Goal: Communication & Community: Answer question/provide support

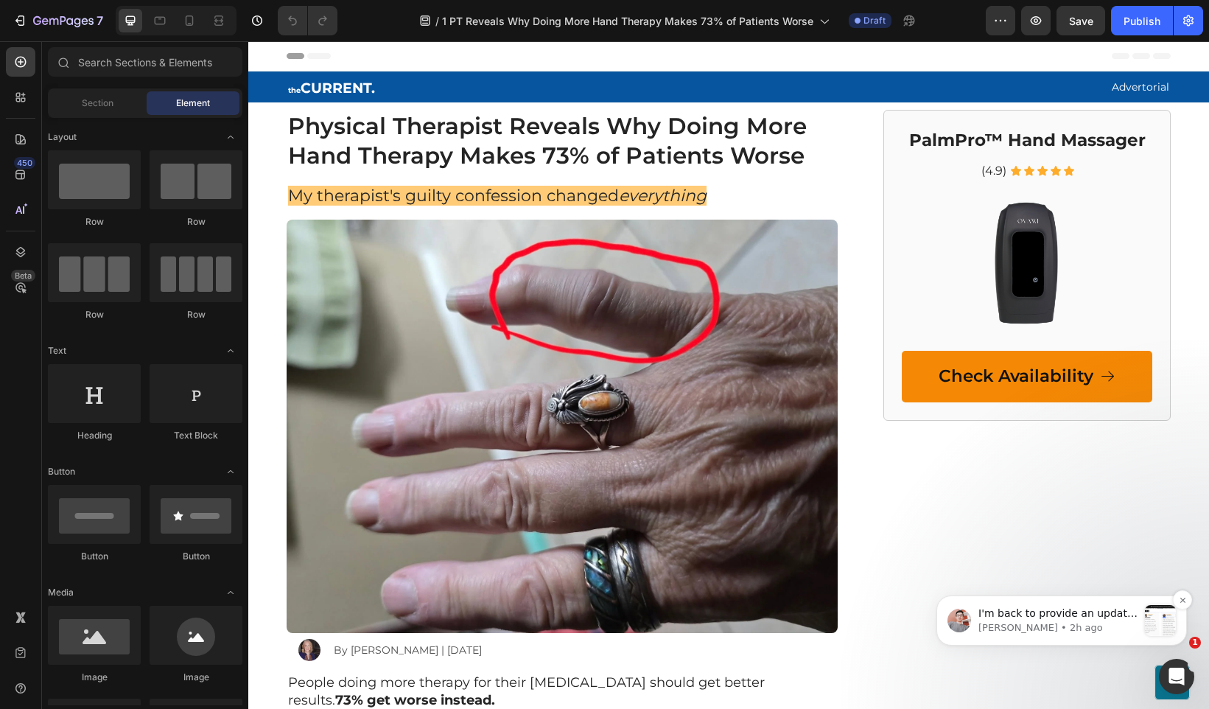
click at [1085, 601] on div "I'm back to provide an update from the technical team about the ongoing issue. …" at bounding box center [1061, 620] width 250 height 50
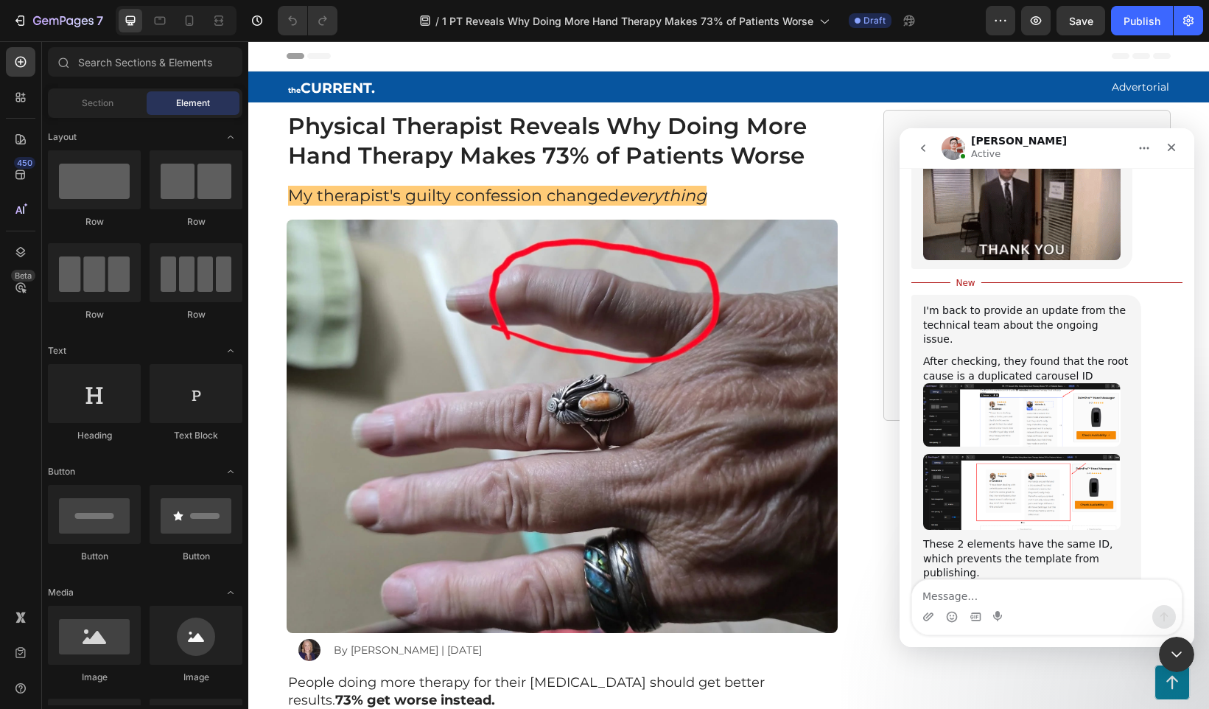
scroll to position [1755, 0]
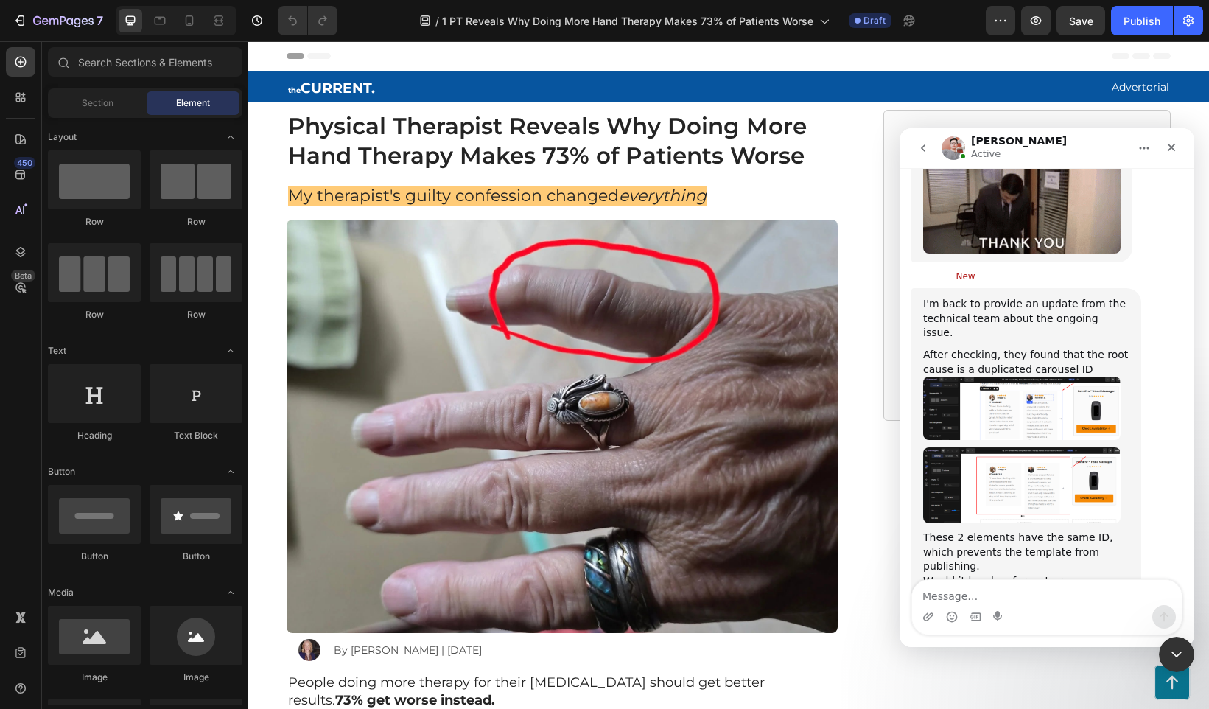
click at [978, 597] on textarea "Message…" at bounding box center [1047, 592] width 270 height 25
type textarea "yes please do that!"
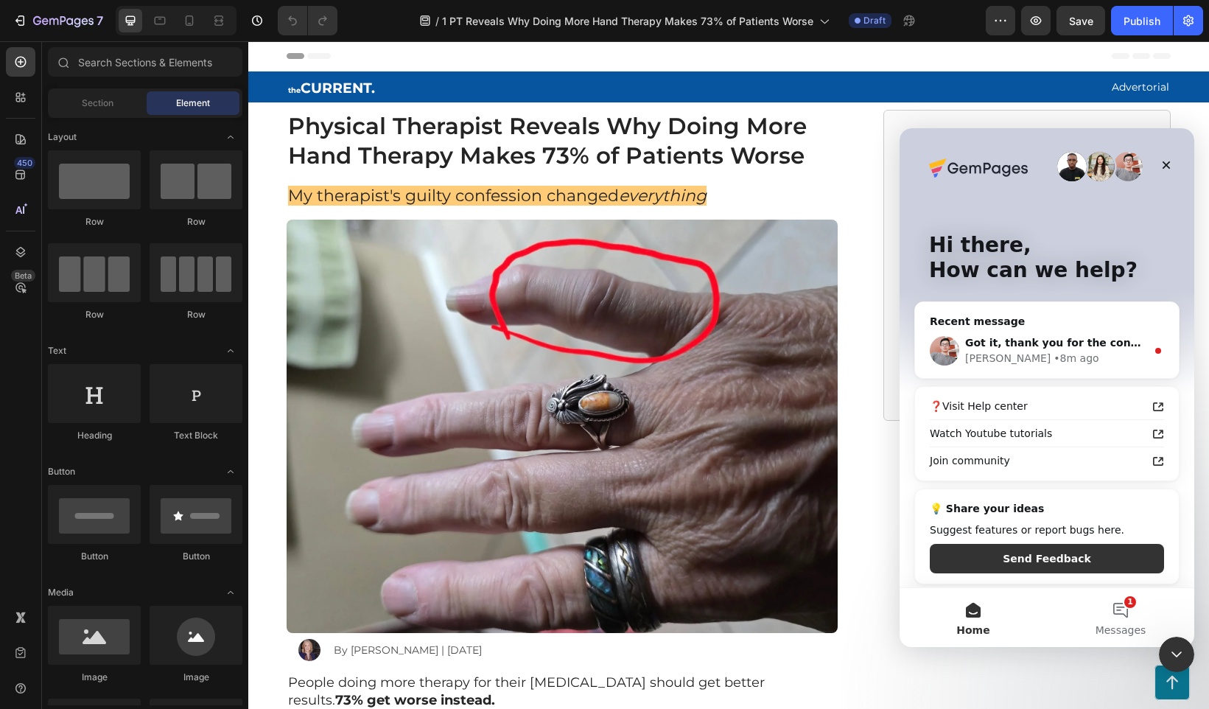
scroll to position [0, 0]
click at [1076, 331] on div "Got it, thank you for the confirmation! [PERSON_NAME] • 8m ago" at bounding box center [1047, 350] width 264 height 55
click at [1111, 605] on button "Messages" at bounding box center [1120, 617] width 147 height 59
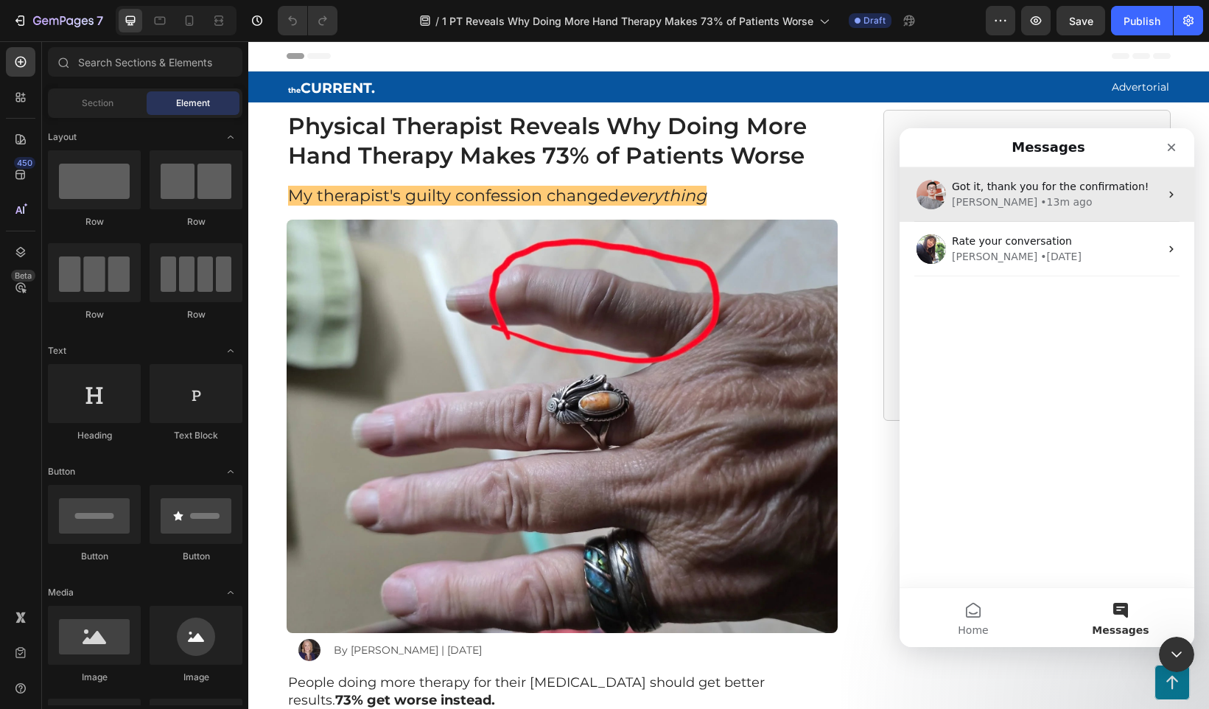
click at [1036, 199] on div "[PERSON_NAME] • 13m ago" at bounding box center [1056, 201] width 208 height 15
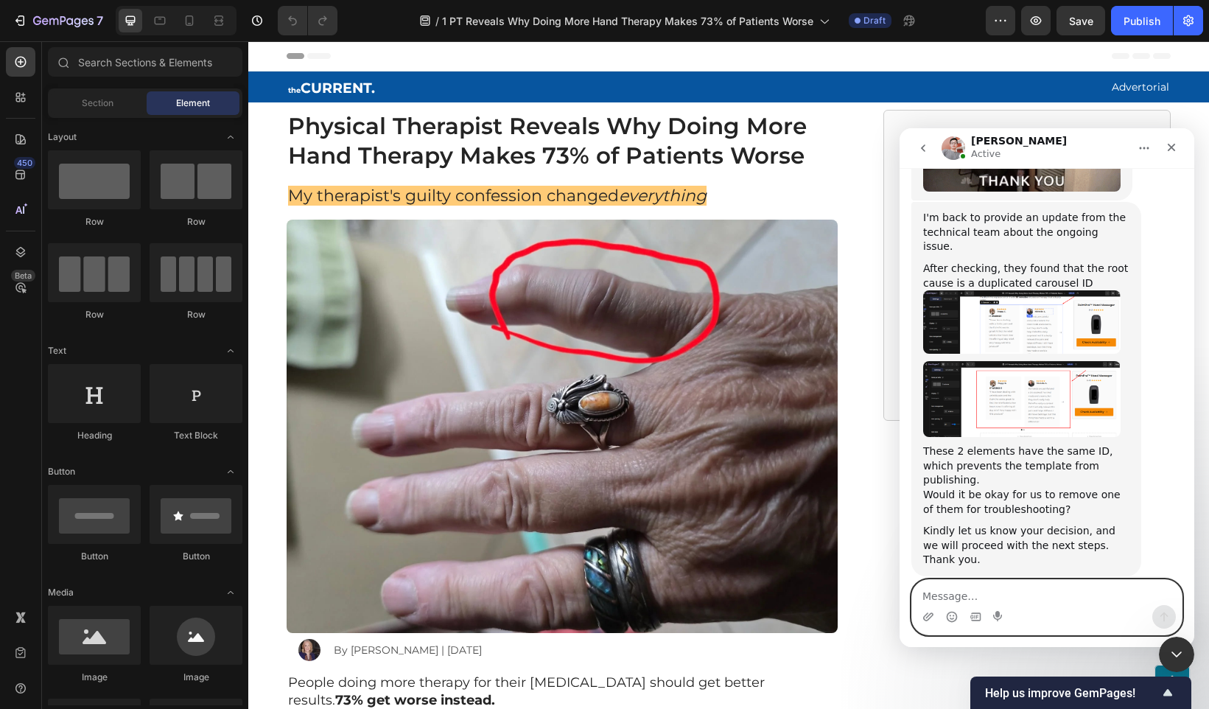
scroll to position [1818, 0]
type textarea "h"
type textarea "is it working?"
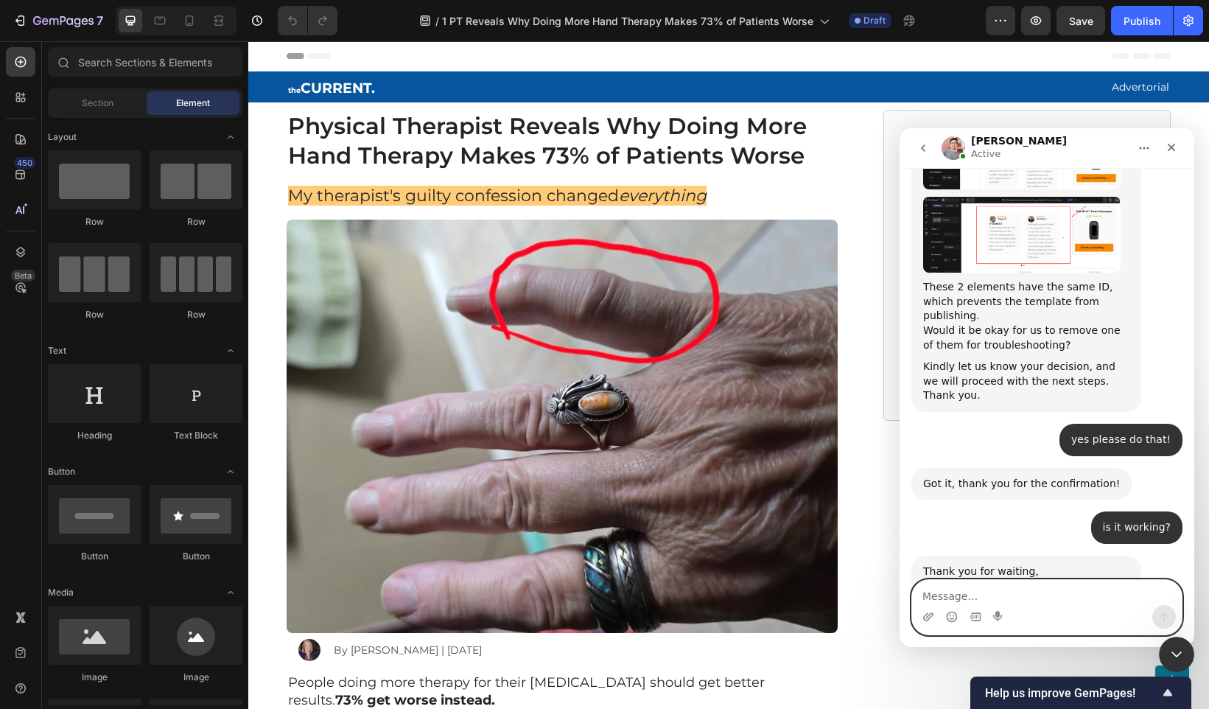
scroll to position [1983, 0]
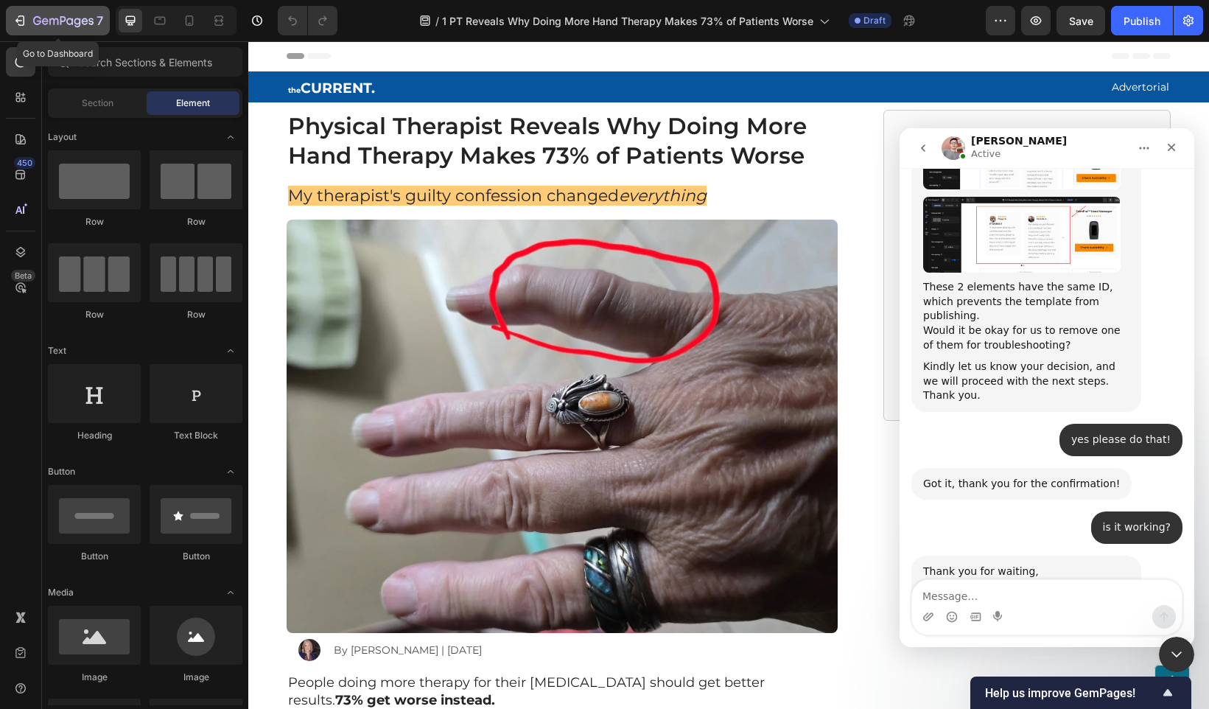
click at [41, 18] on icon "button" at bounding box center [63, 21] width 60 height 13
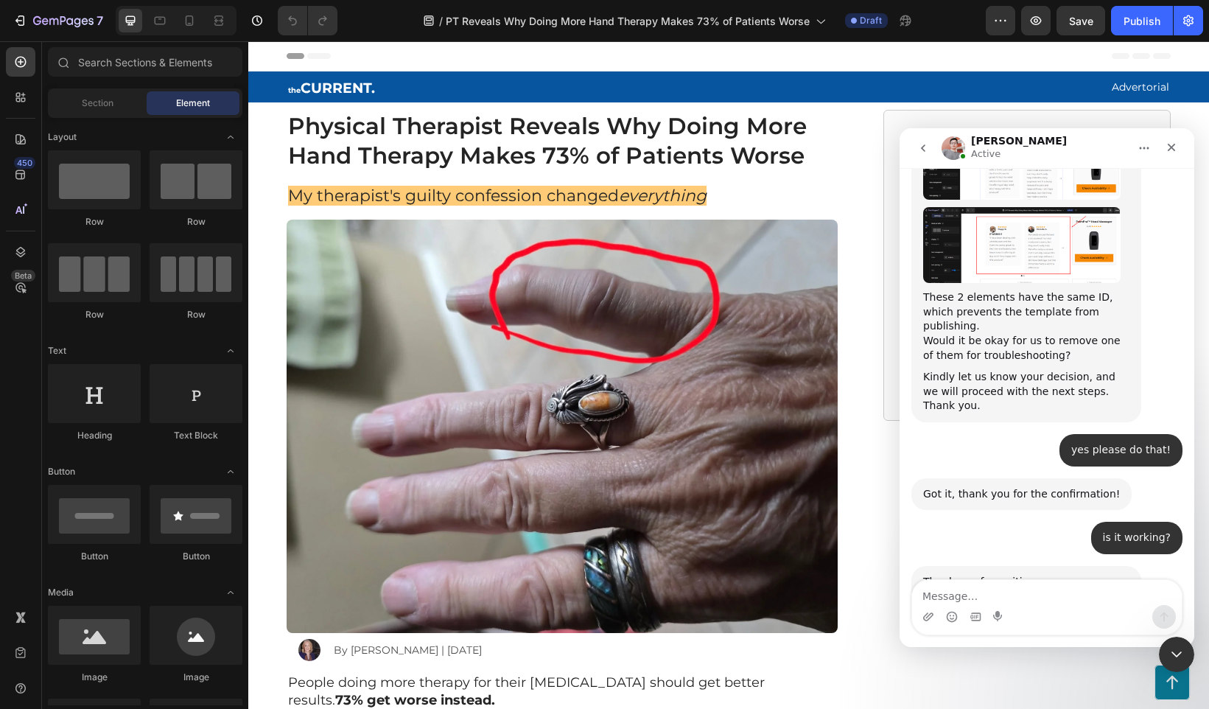
scroll to position [1983, 0]
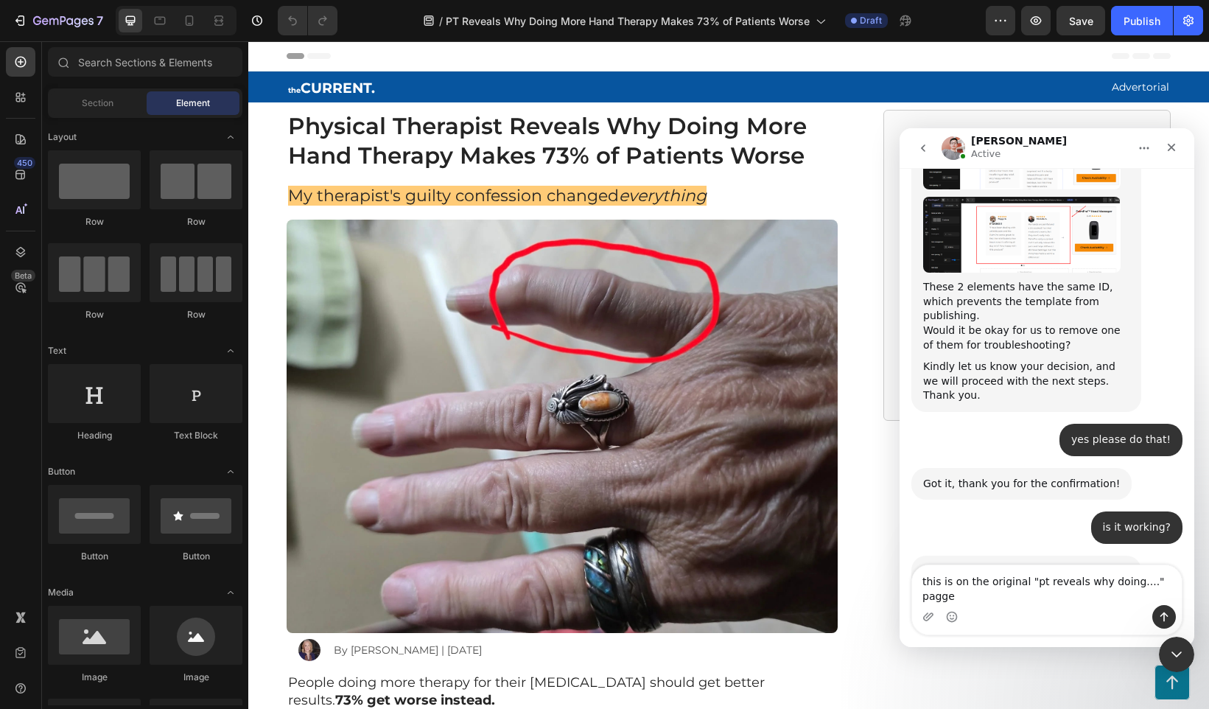
type textarea "this is on the original "pt reveals why doing...." pagge?"
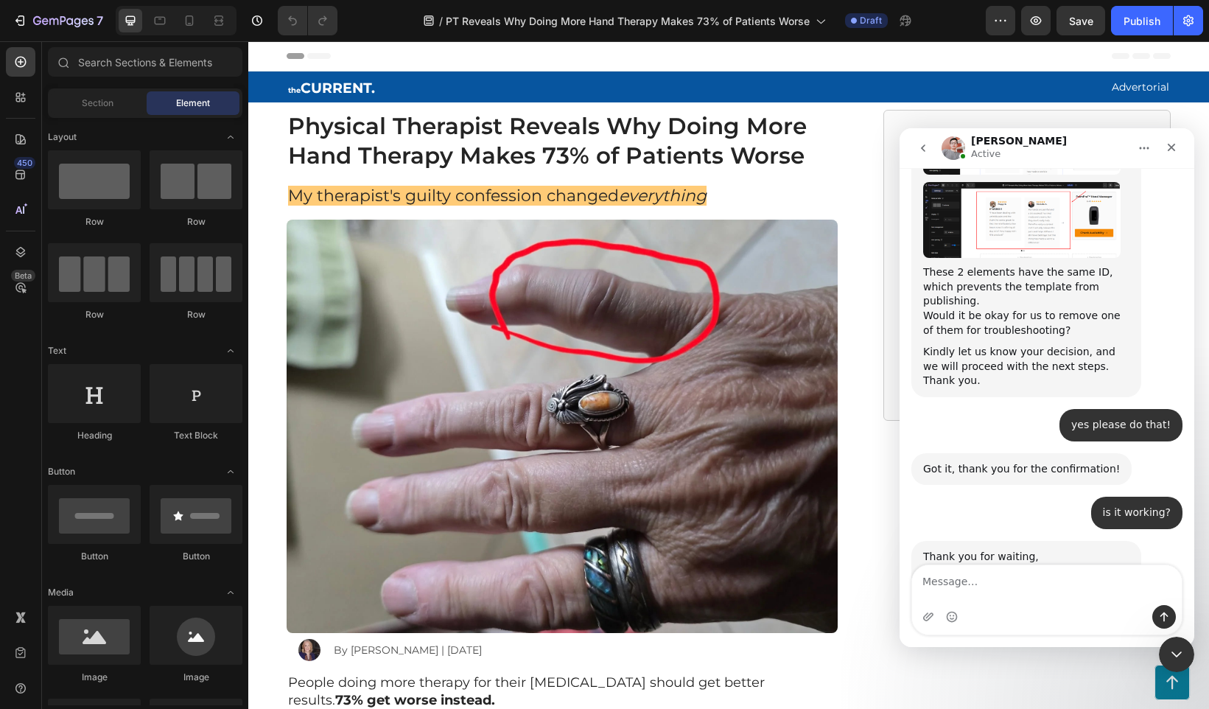
scroll to position [2041, 0]
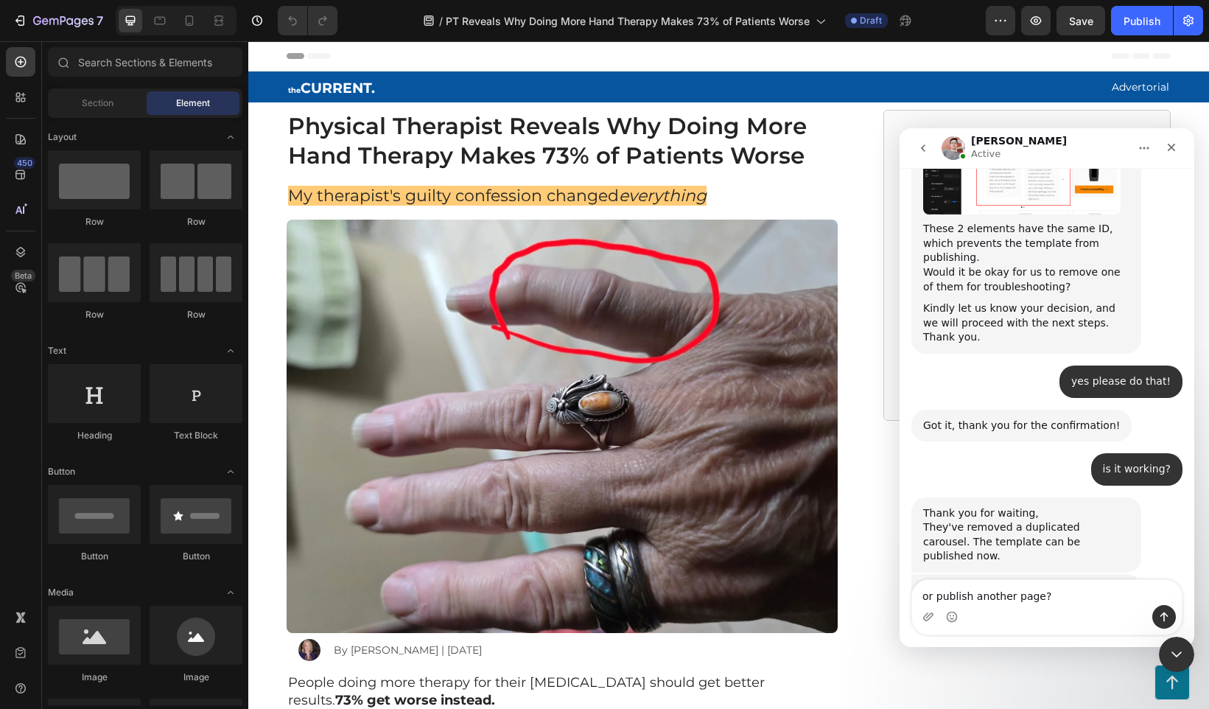
type textarea "or publish another page?"
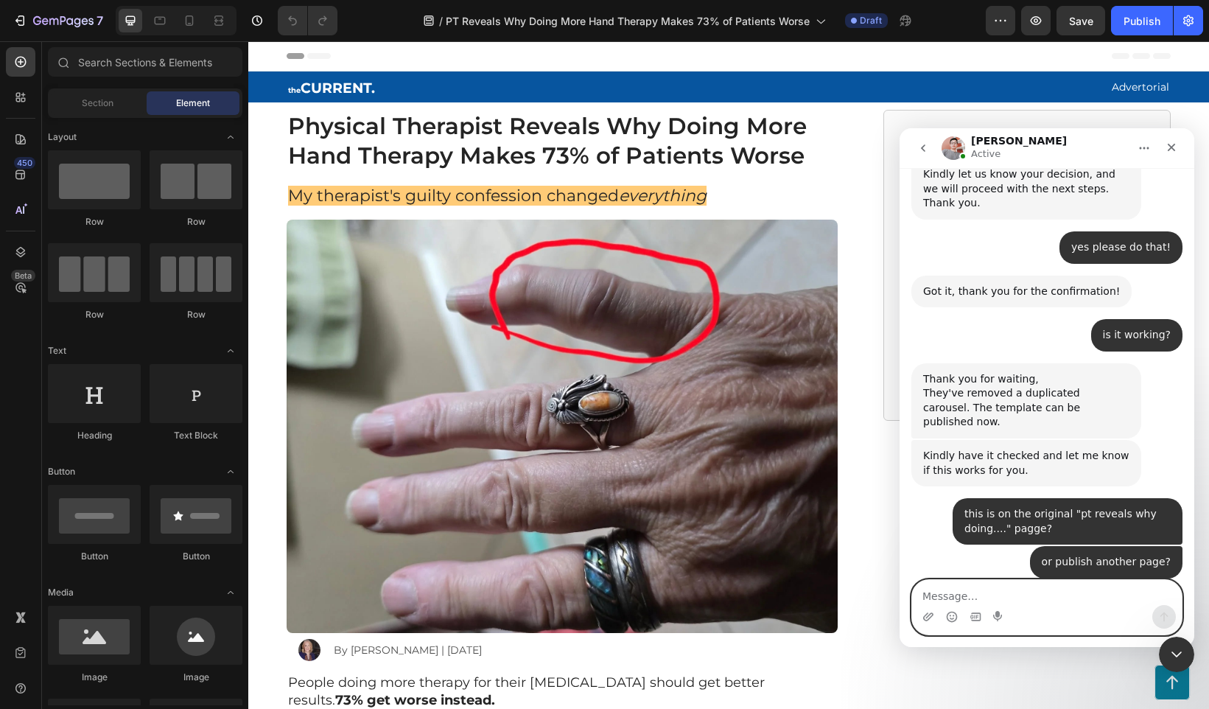
scroll to position [2175, 0]
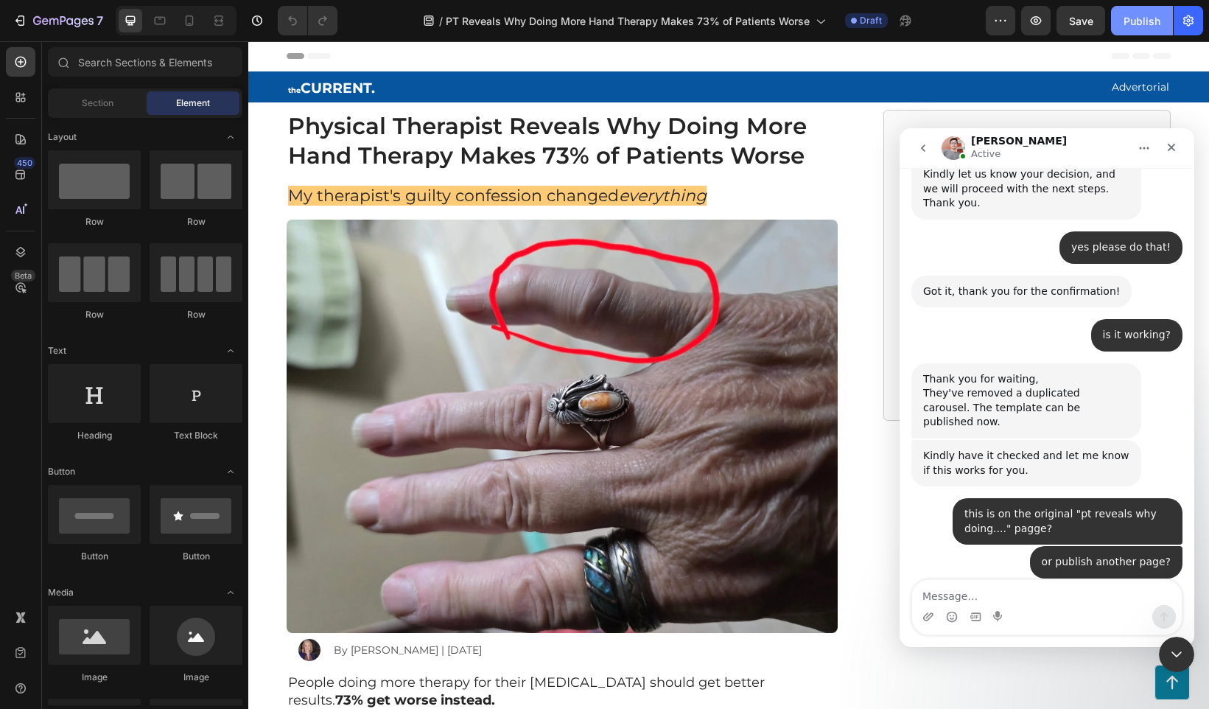
click at [1158, 25] on div "Publish" at bounding box center [1141, 20] width 37 height 15
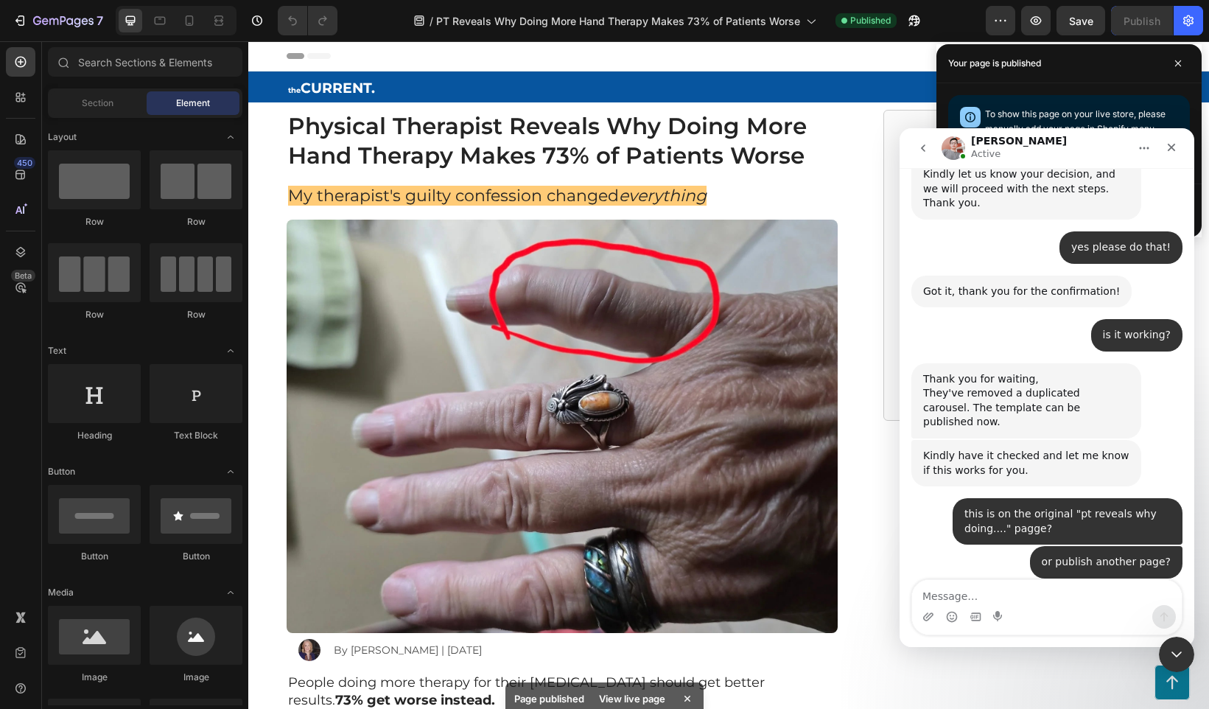
scroll to position [2195, 0]
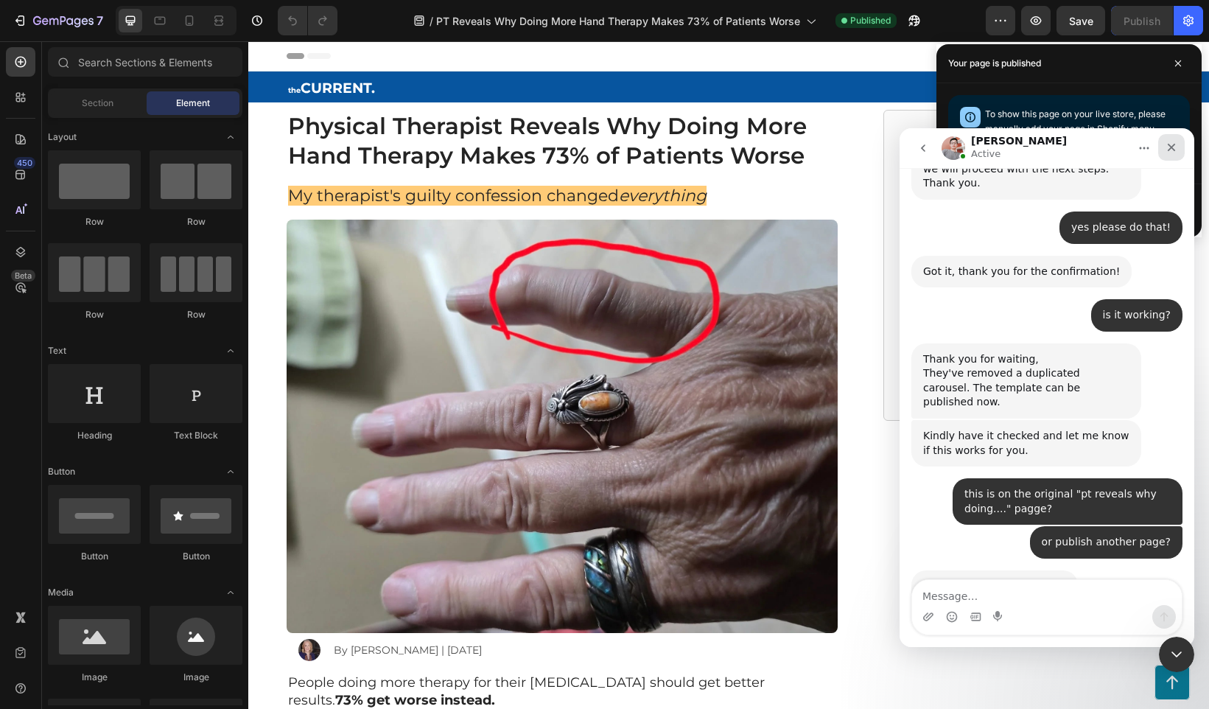
click at [1167, 141] on div "Close" at bounding box center [1171, 147] width 27 height 27
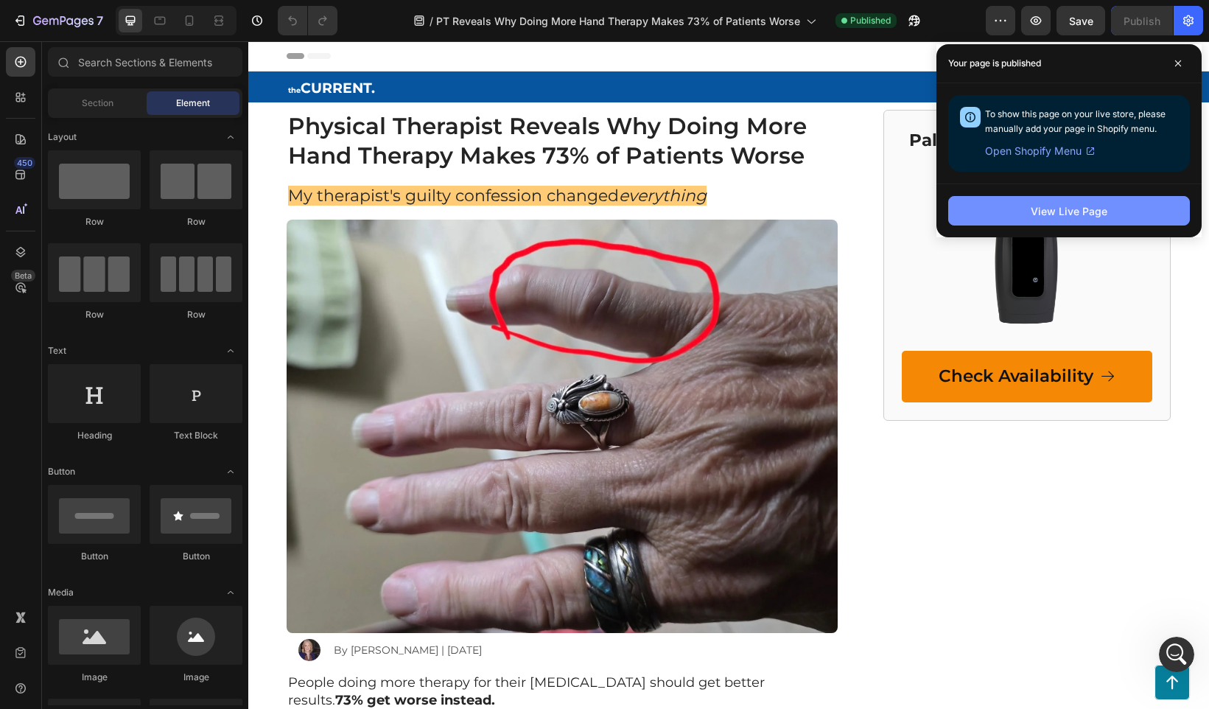
click at [1088, 211] on div "View Live Page" at bounding box center [1068, 210] width 77 height 15
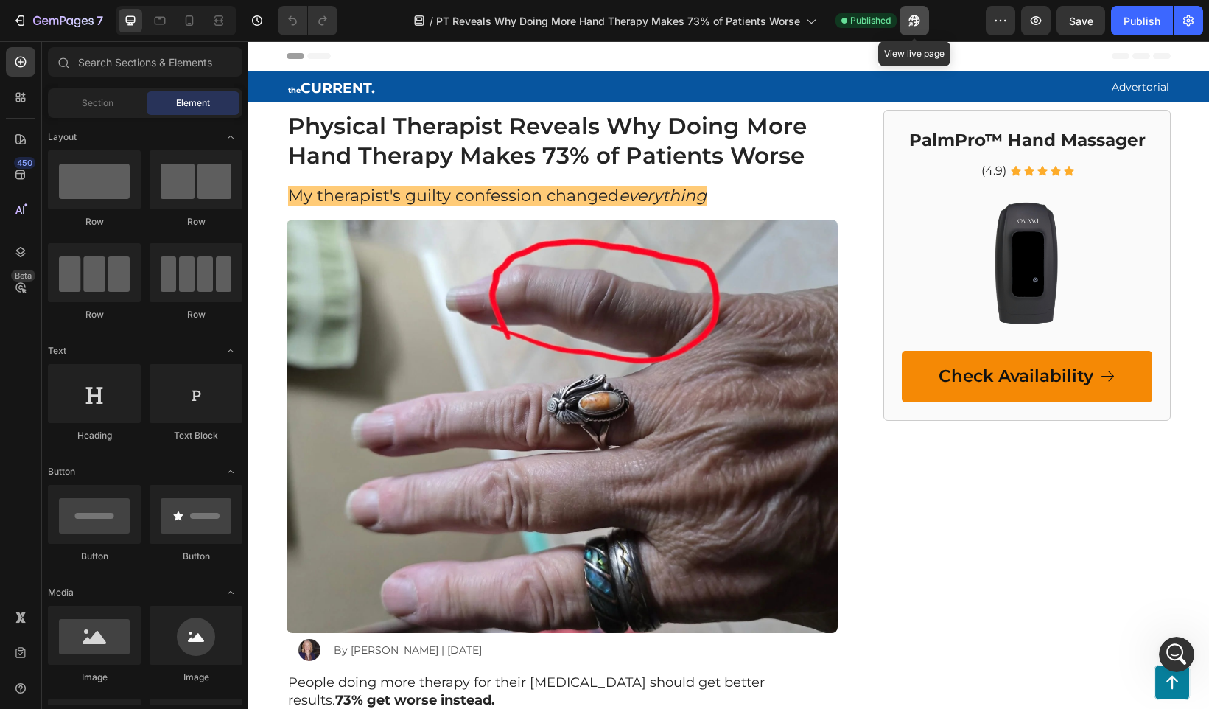
click at [916, 17] on icon "button" at bounding box center [914, 20] width 11 height 11
click at [61, 15] on div "7" at bounding box center [68, 21] width 70 height 18
click at [1189, 18] on icon "button" at bounding box center [1188, 20] width 15 height 15
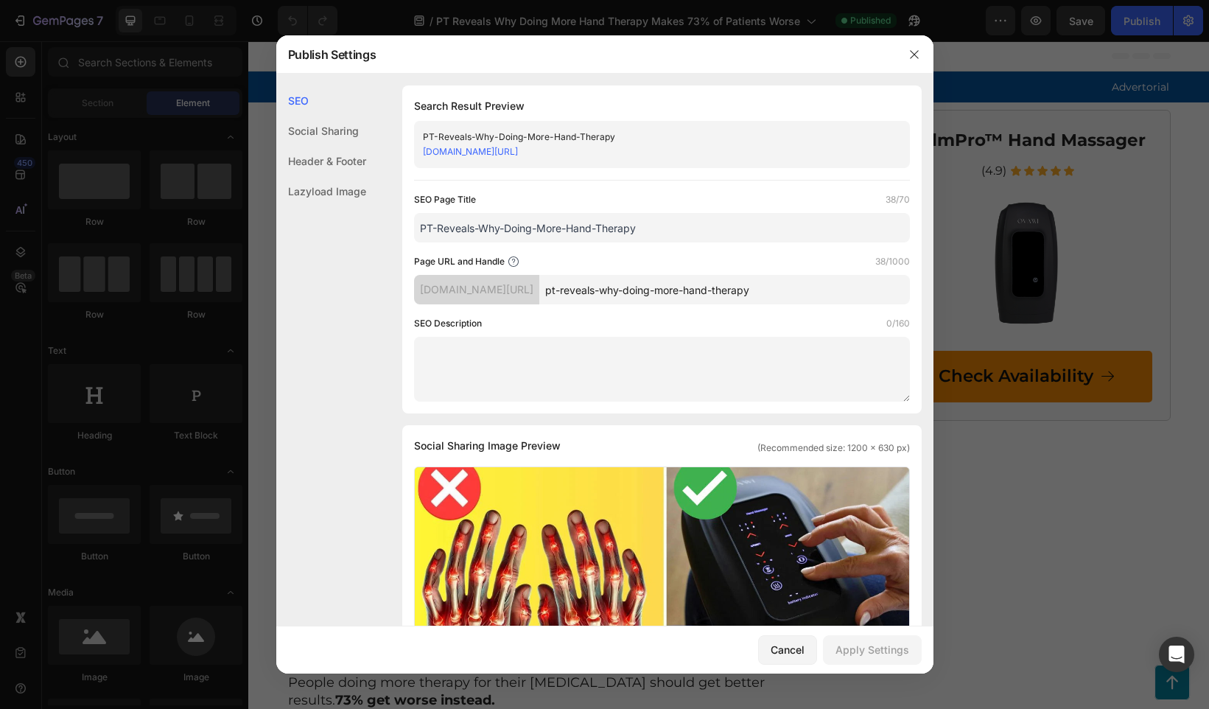
click at [611, 286] on input "pt-reveals-why-doing-more-hand-therapy" at bounding box center [724, 289] width 371 height 29
click at [518, 148] on link "23ee8f-3.myshopify.com/pages/pt-reveals-why-doing-more-hand-therapy" at bounding box center [470, 151] width 95 height 11
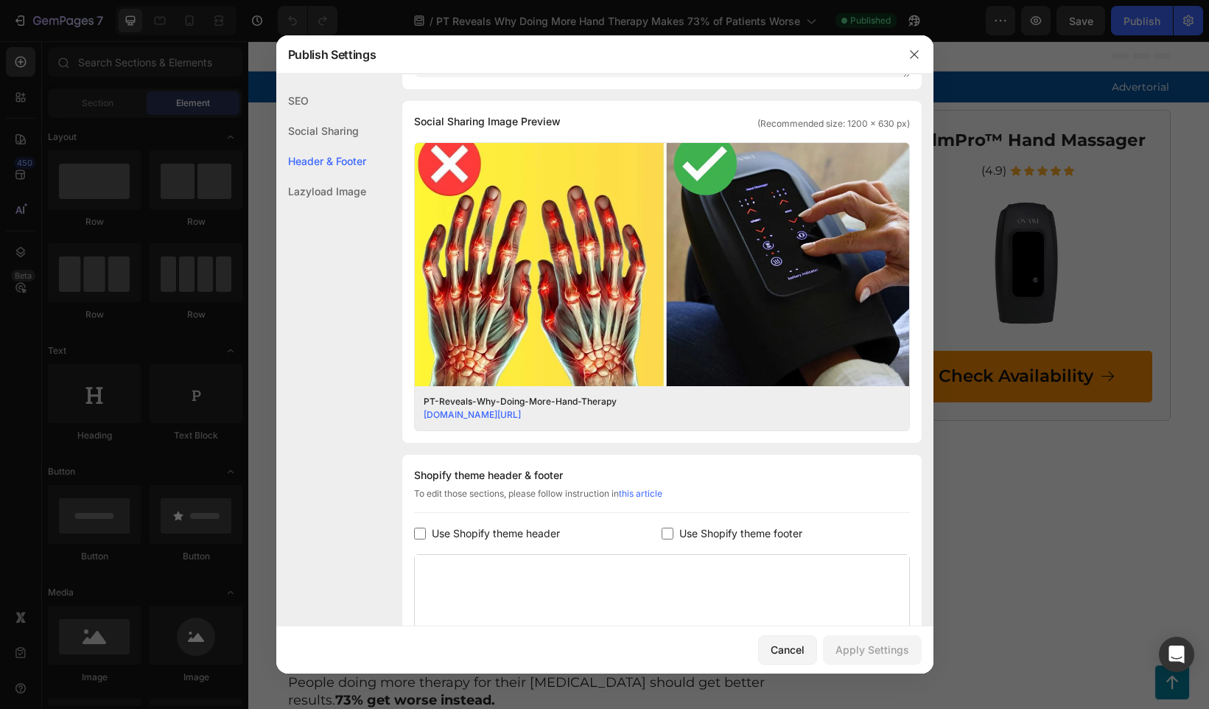
scroll to position [522, 0]
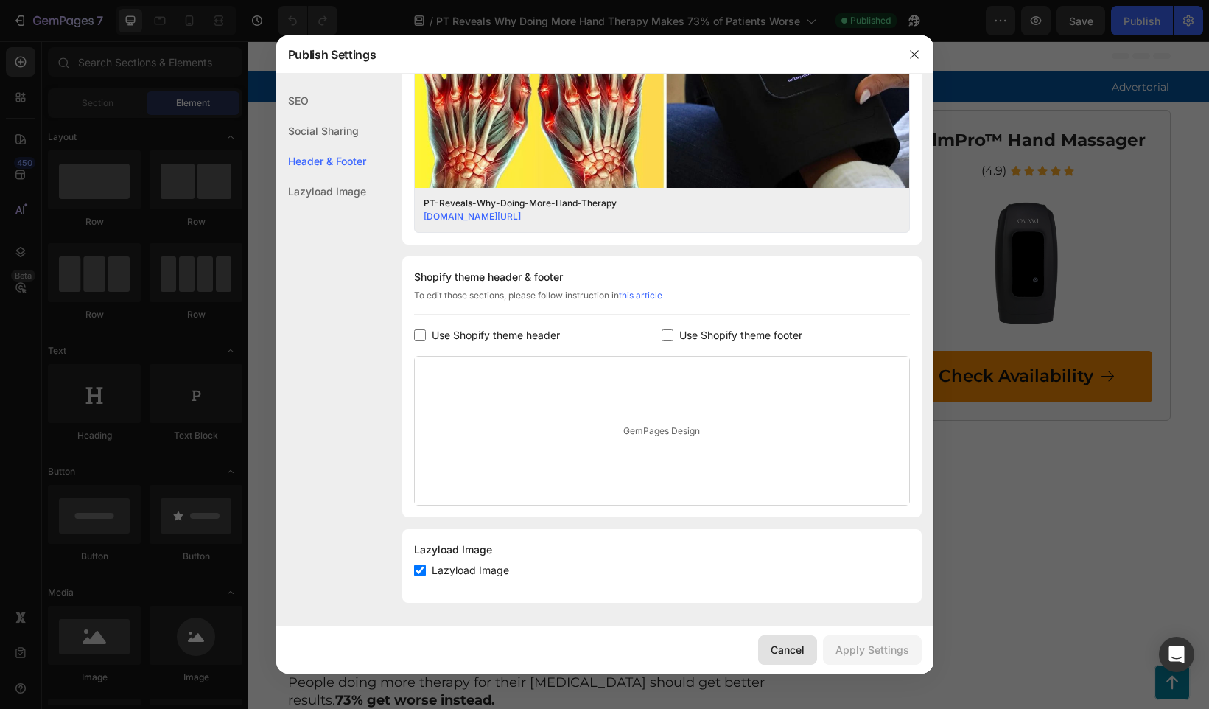
click at [784, 649] on div "Cancel" at bounding box center [787, 649] width 34 height 15
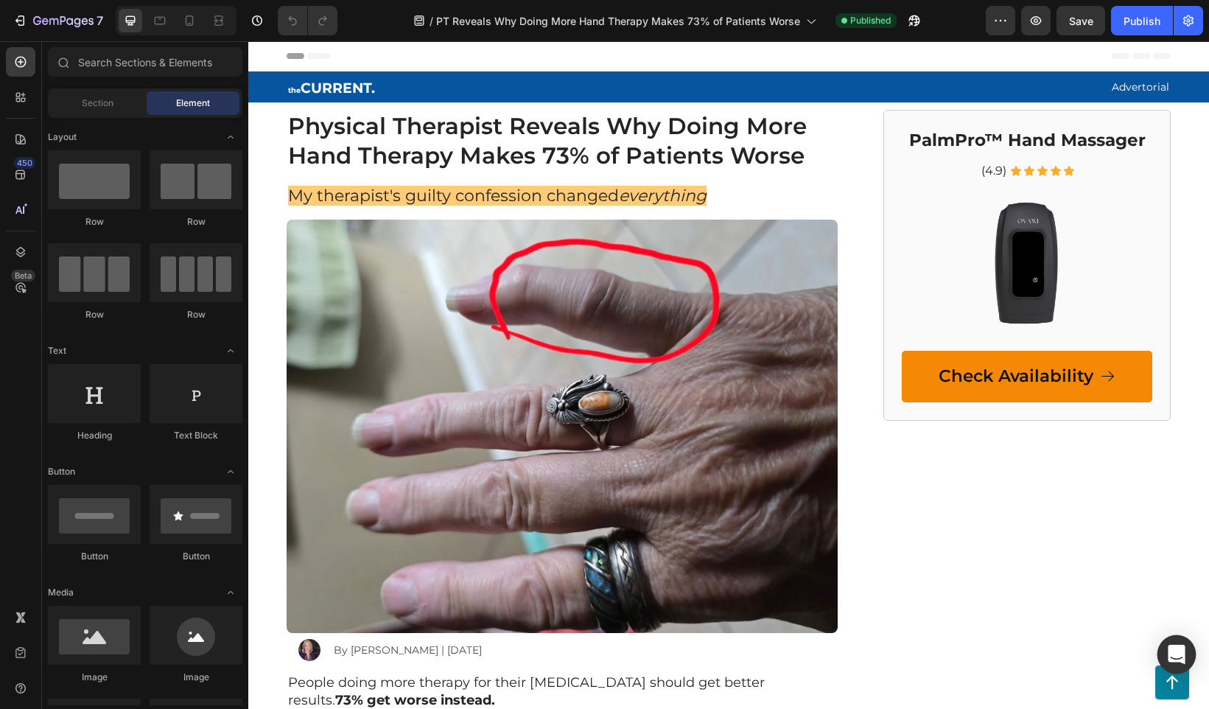
click at [1178, 647] on icon "Open Intercom Messenger" at bounding box center [1175, 654] width 17 height 19
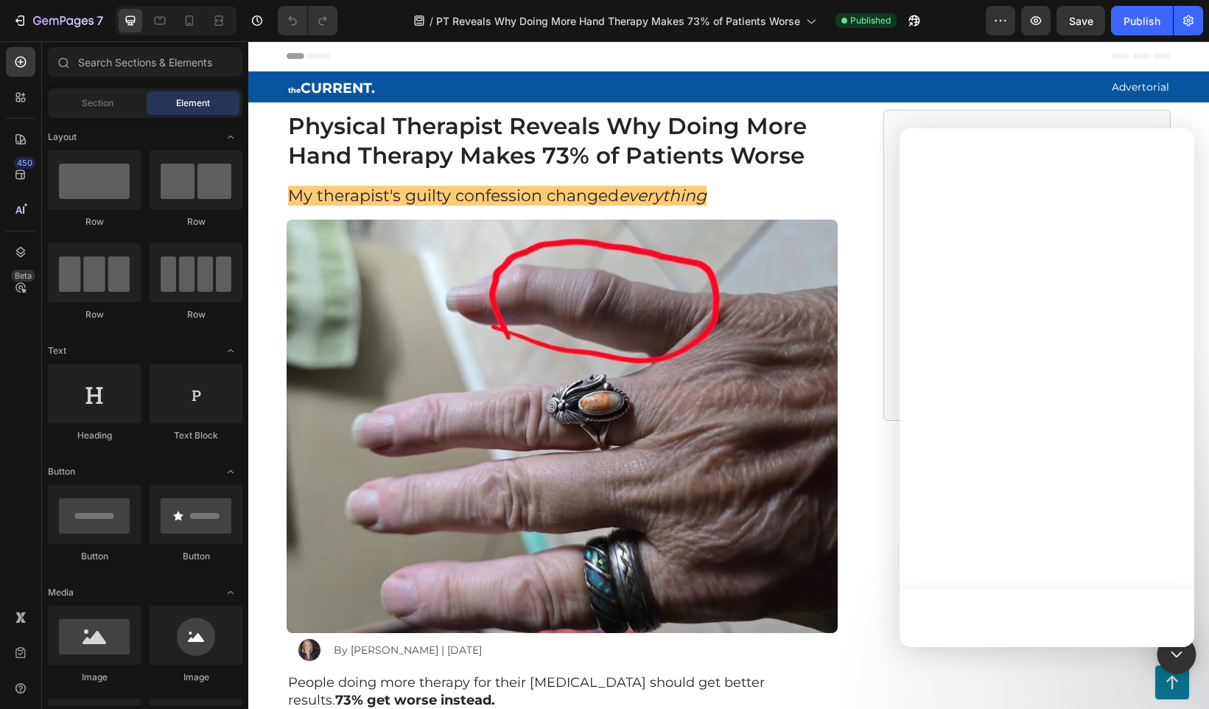
scroll to position [0, 0]
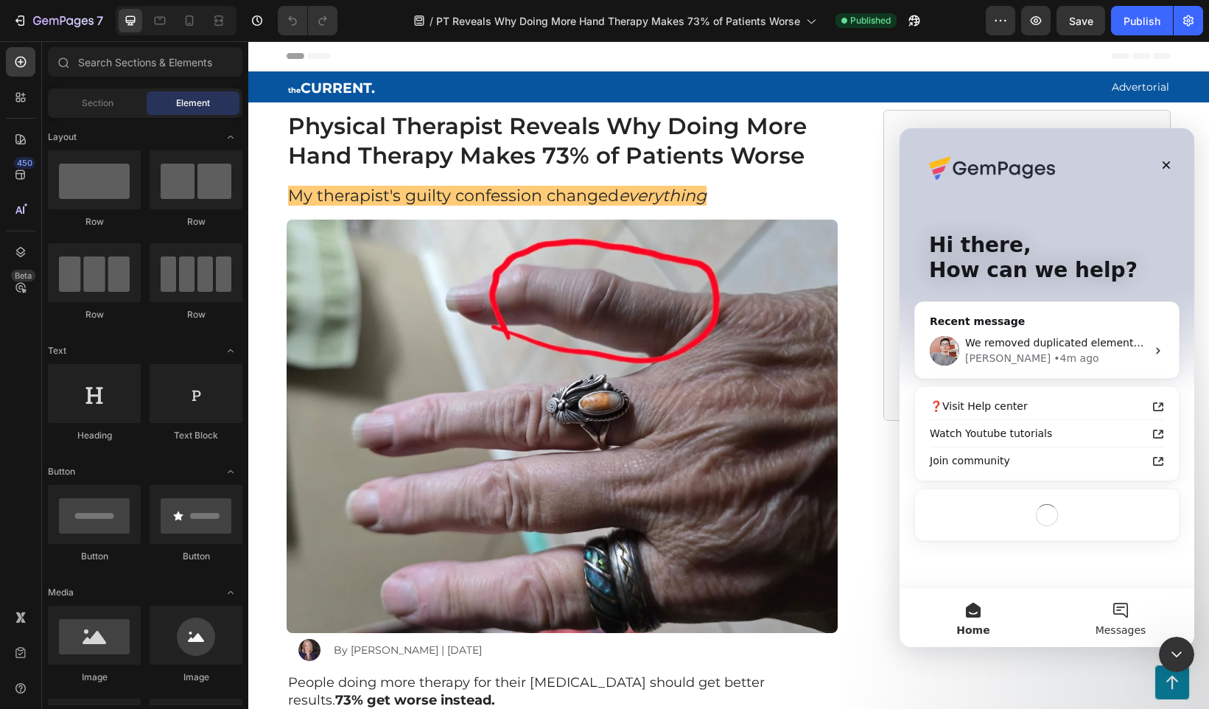
click at [1117, 607] on button "Messages" at bounding box center [1120, 617] width 147 height 59
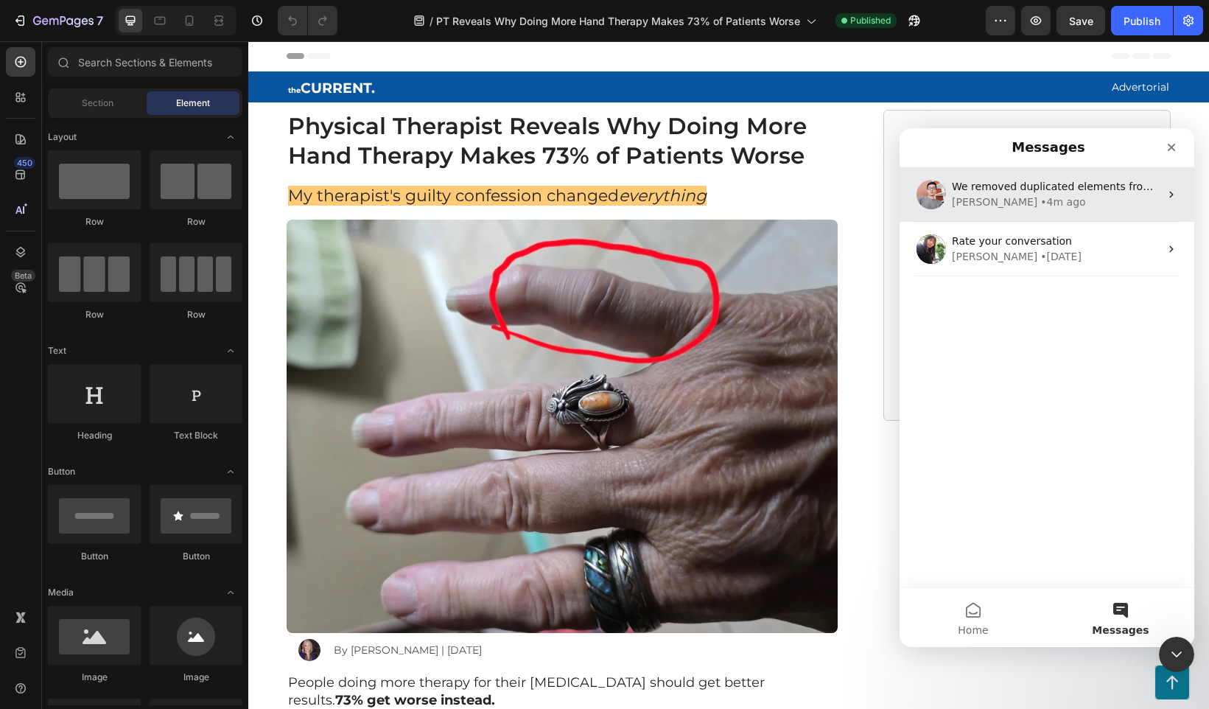
click at [1039, 193] on div "We removed duplicated elements from that template, I created other templates ju…" at bounding box center [1056, 186] width 208 height 15
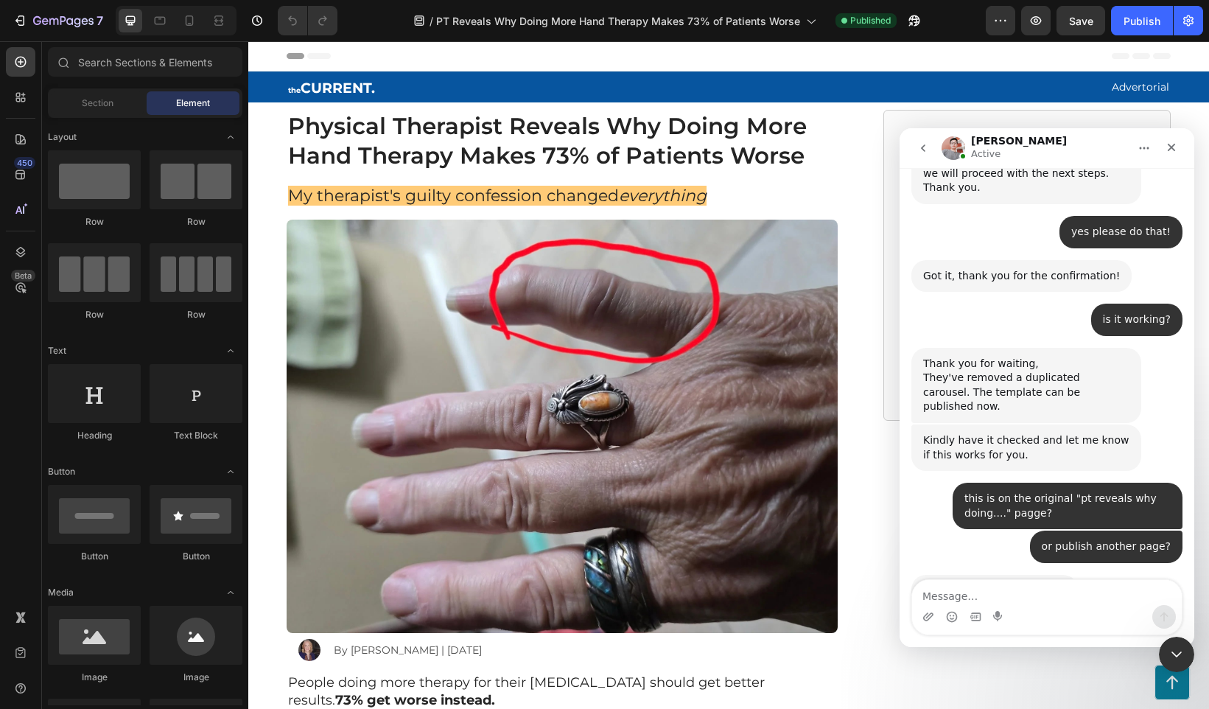
scroll to position [2195, 0]
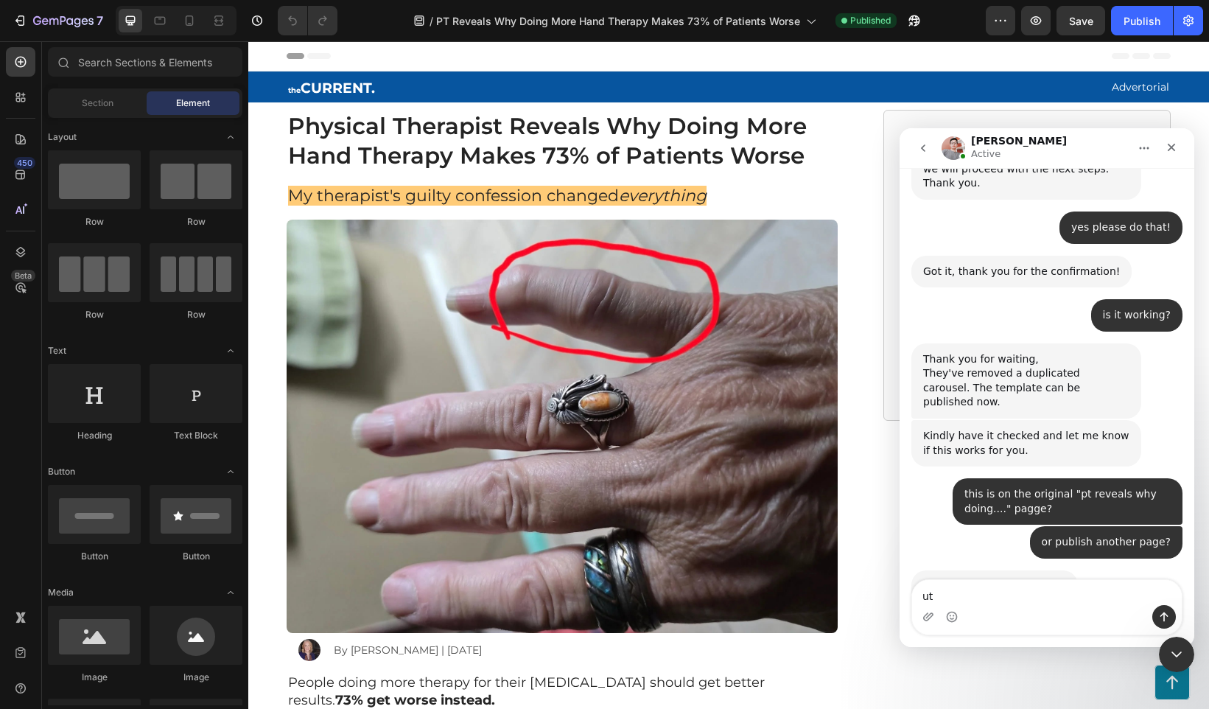
type textarea "u"
type textarea "IT WORKED THANK YOU!!!"
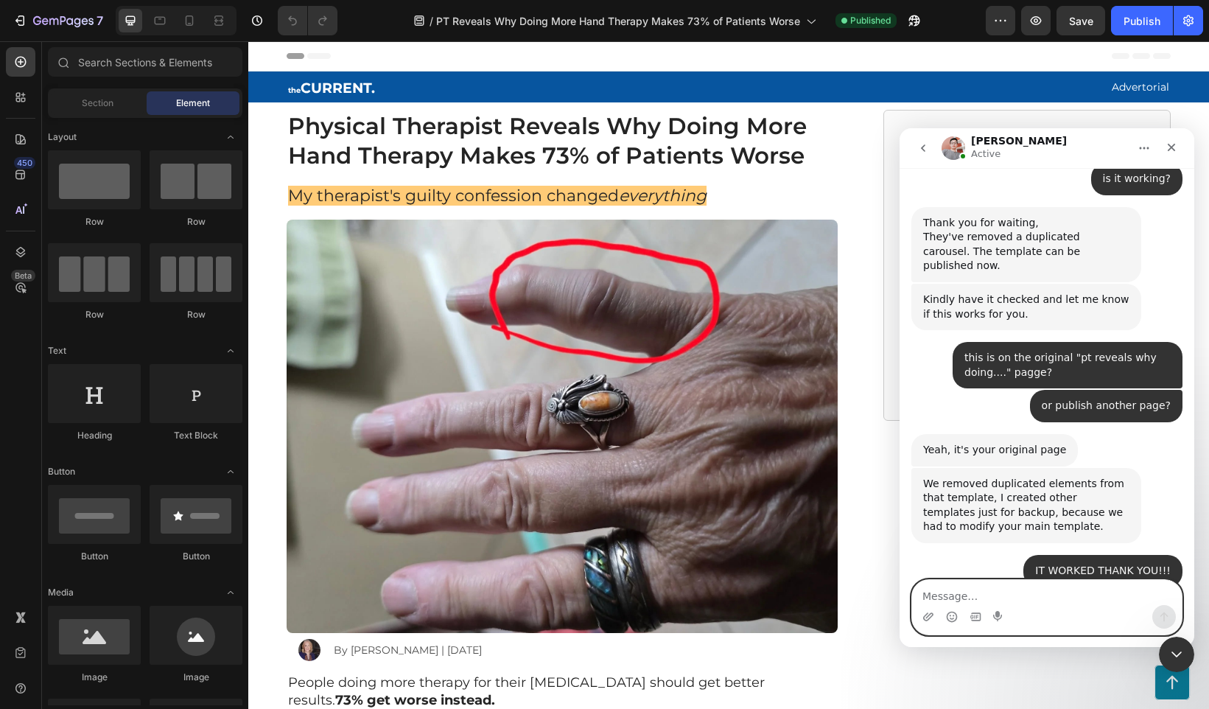
scroll to position [2331, 0]
type textarea "That should be it. I APPRECIATE IT !"
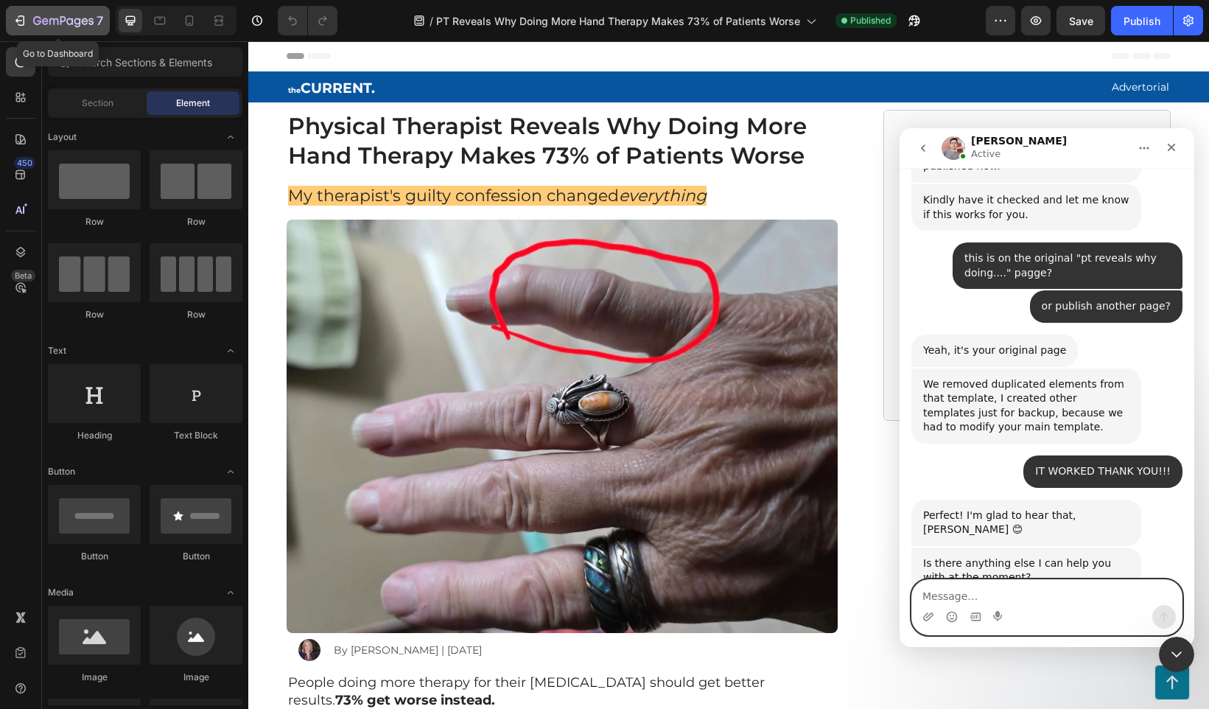
scroll to position [2431, 0]
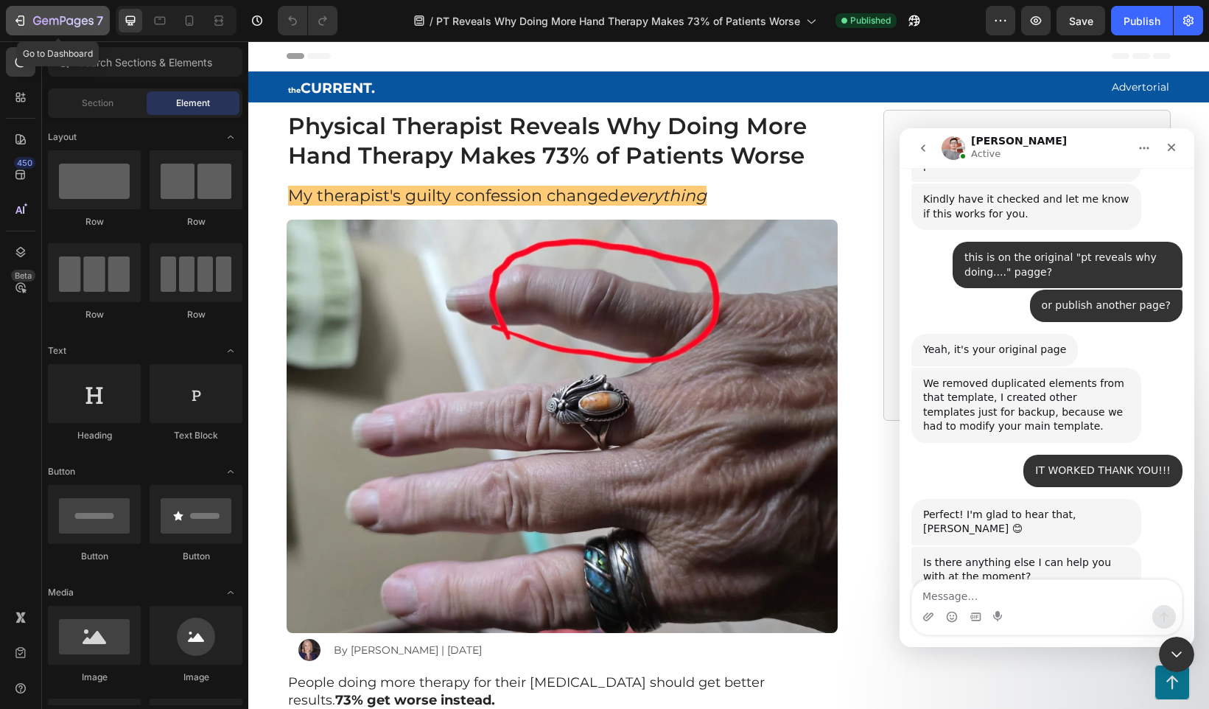
click at [63, 18] on icon "button" at bounding box center [63, 21] width 60 height 13
